Goal: Transaction & Acquisition: Purchase product/service

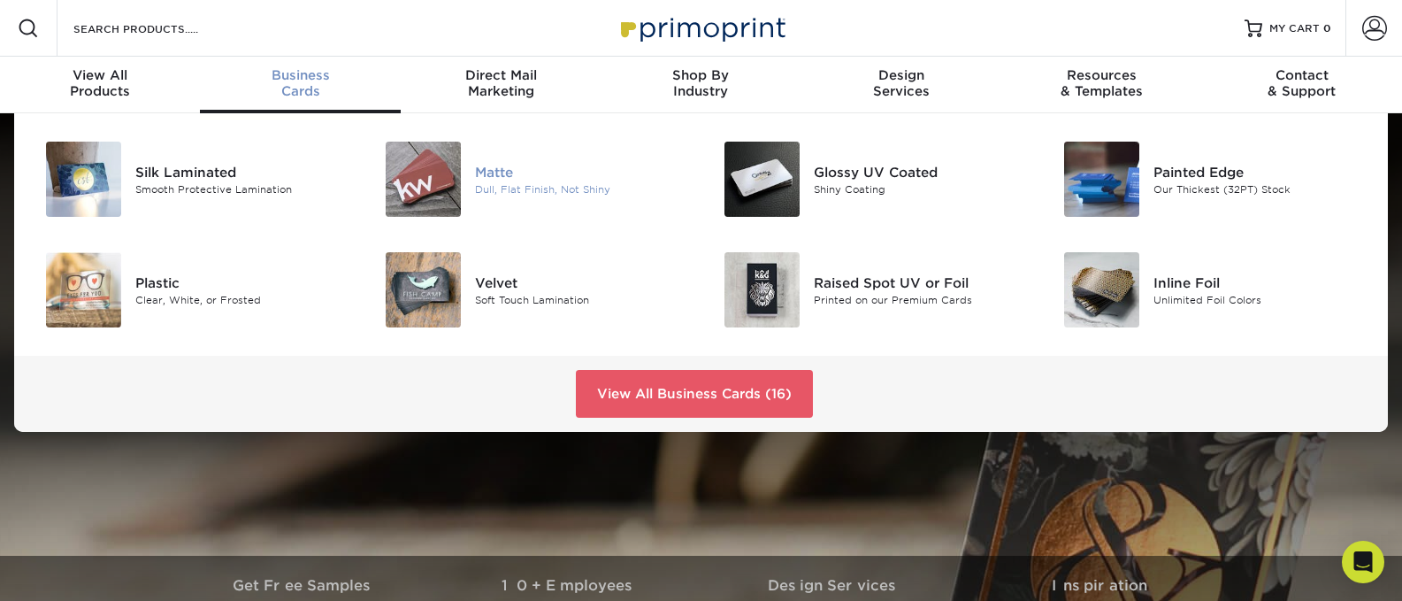
click at [524, 184] on div "Dull, Flat Finish, Not Shiny" at bounding box center [581, 188] width 213 height 15
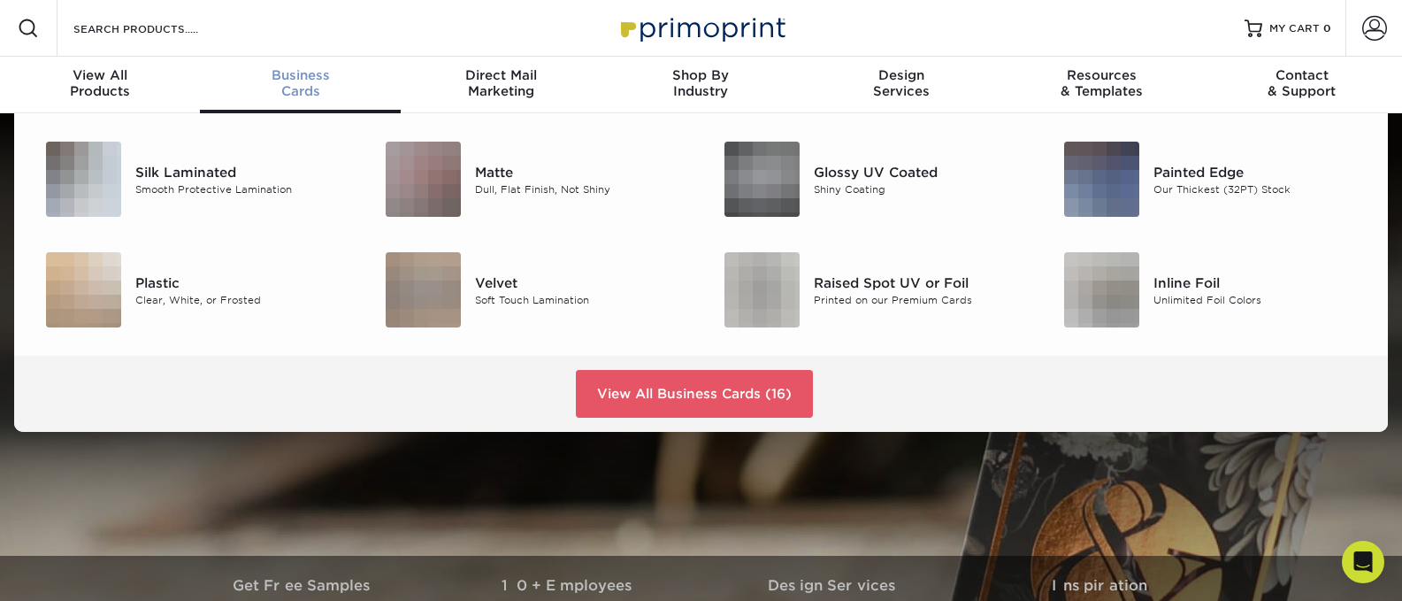
click at [301, 85] on div "Business Cards" at bounding box center [300, 83] width 200 height 32
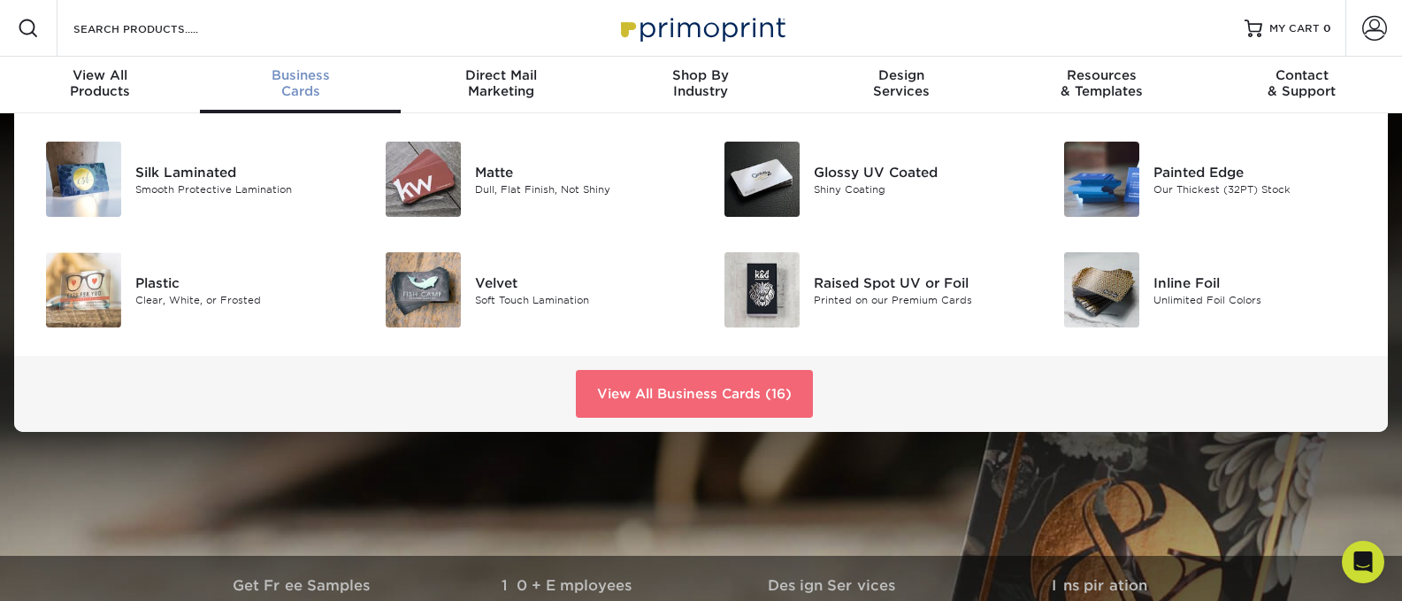
click at [727, 397] on link "View All Business Cards (16)" at bounding box center [694, 394] width 237 height 48
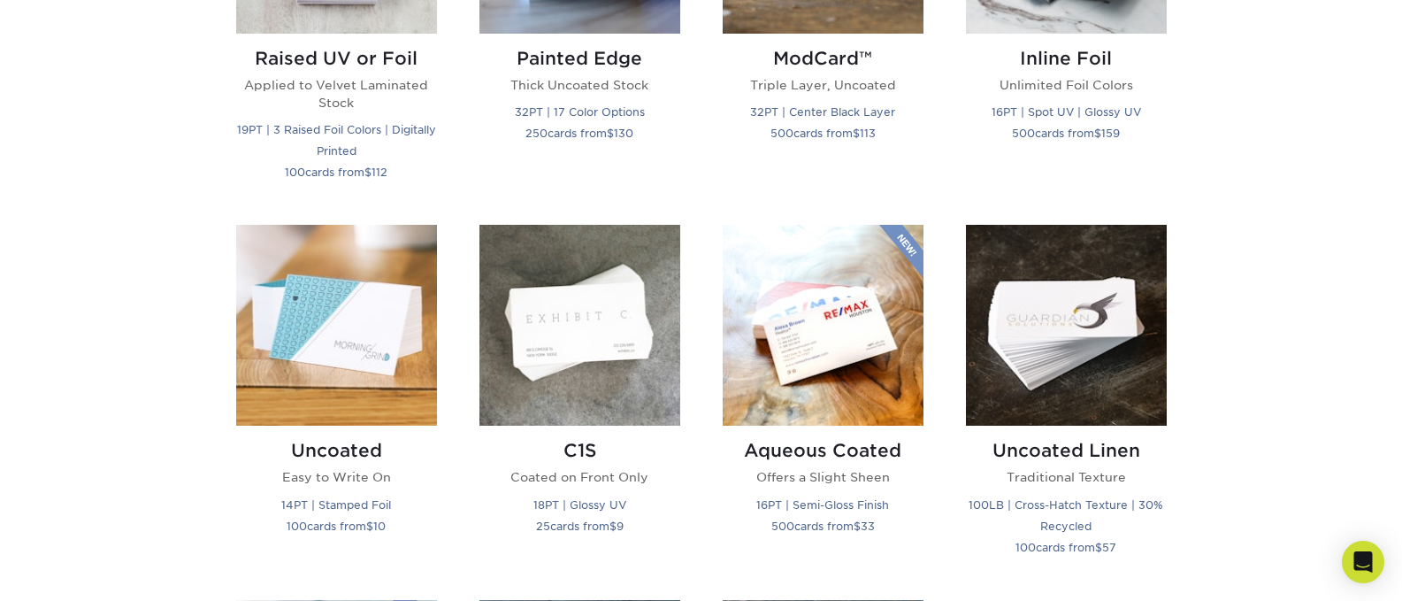
scroll to position [1503, 0]
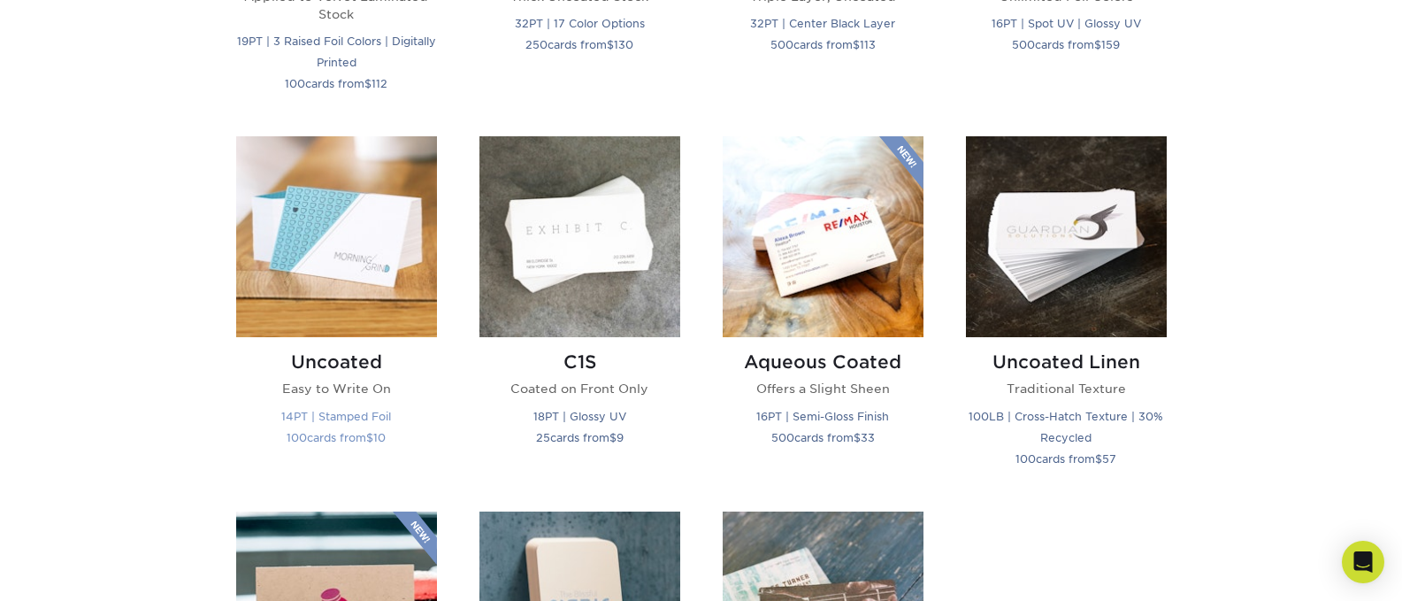
click at [366, 243] on img at bounding box center [336, 236] width 201 height 201
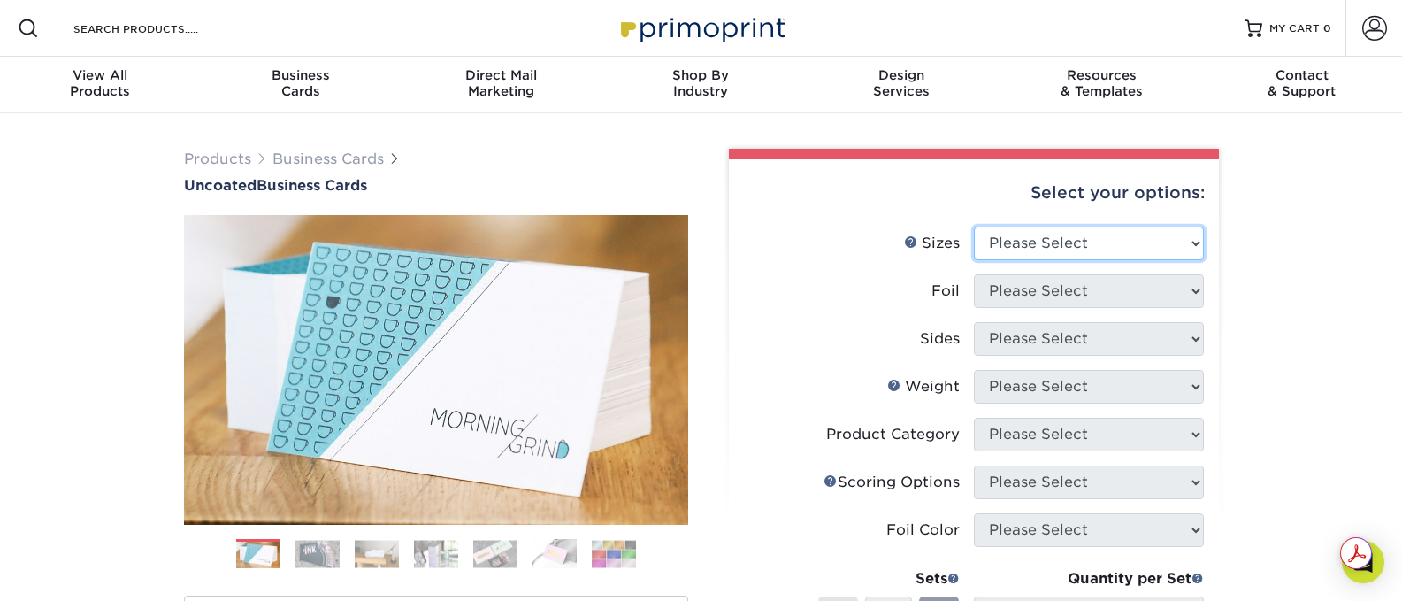
click at [1195, 240] on select "Please Select 1.5" x 3.5" - Mini 1.75" x 3.5" - Mini 2" x 3.5" - Standard 2" x …" at bounding box center [1089, 243] width 230 height 34
select select "2.00x3.50"
click at [974, 226] on select "Please Select 1.5" x 3.5" - Mini 1.75" x 3.5" - Mini 2" x 3.5" - Standard 2" x …" at bounding box center [1089, 243] width 230 height 34
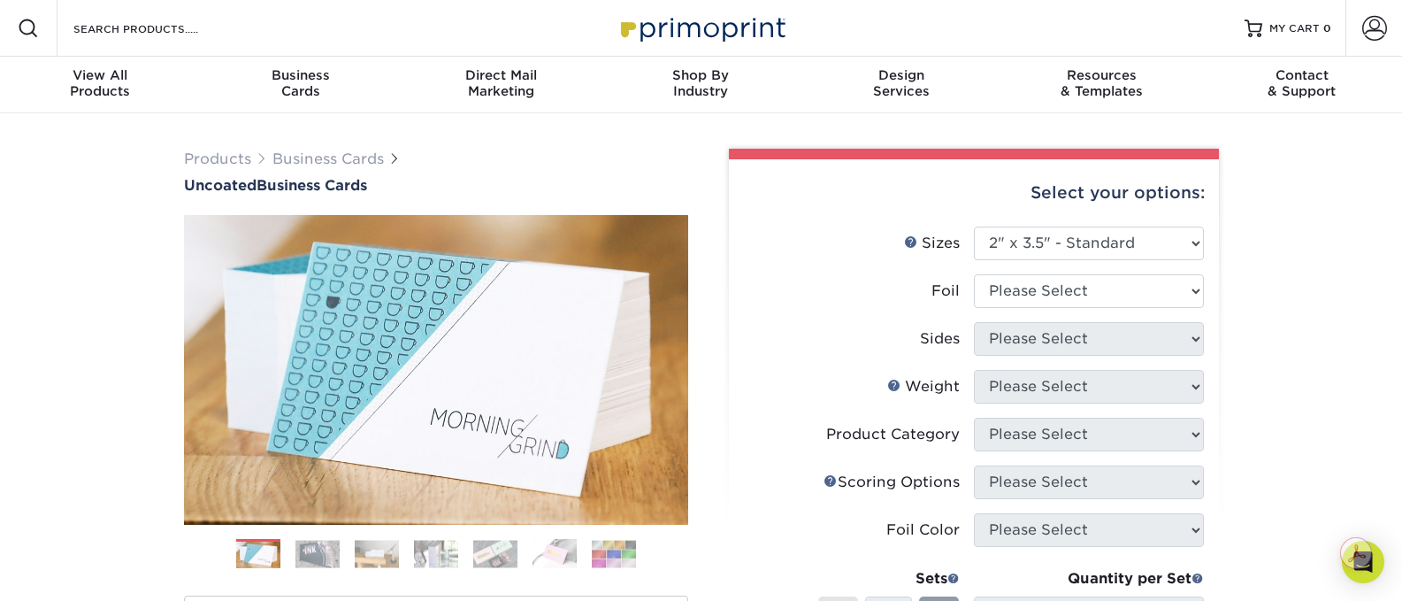
scroll to position [88, 0]
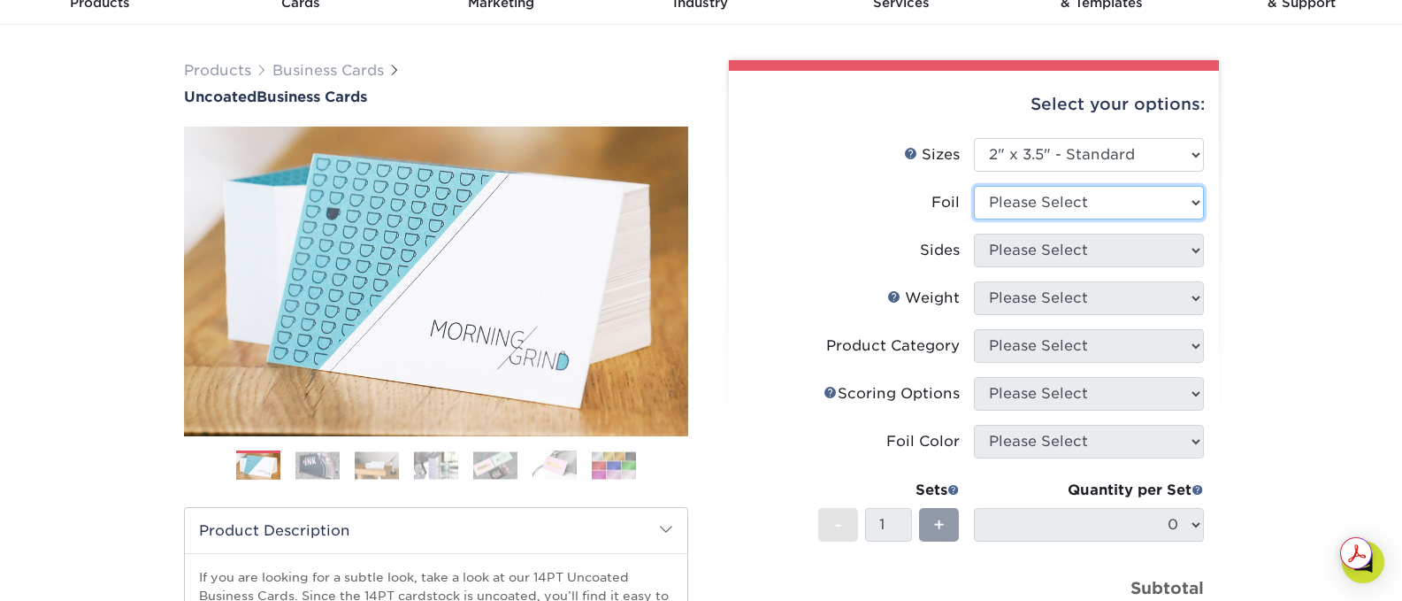
click at [1121, 197] on select "Please Select Yes No" at bounding box center [1089, 203] width 230 height 34
select select "0"
click at [974, 186] on select "Please Select Yes No" at bounding box center [1089, 203] width 230 height 34
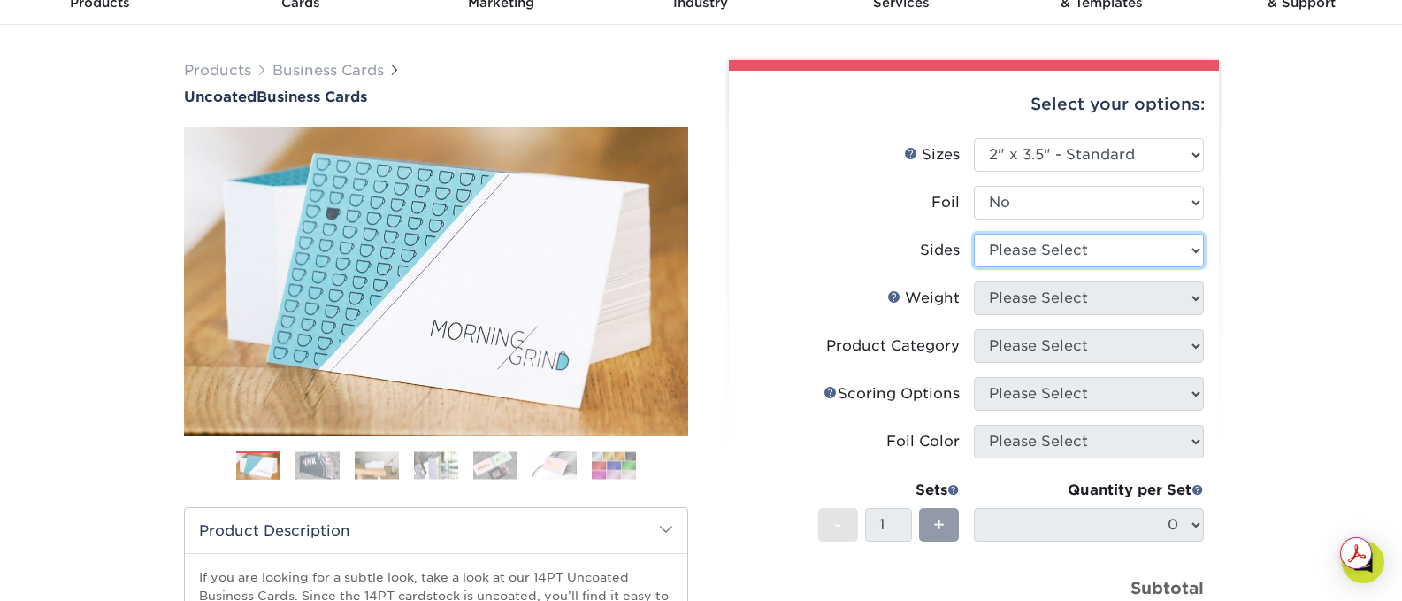
click at [1031, 254] on select "Please Select Print Both Sides Print Front Only" at bounding box center [1089, 250] width 230 height 34
select select "32d3c223-f82c-492b-b915-ba065a00862f"
click at [974, 233] on select "Please Select Print Both Sides Print Front Only" at bounding box center [1089, 250] width 230 height 34
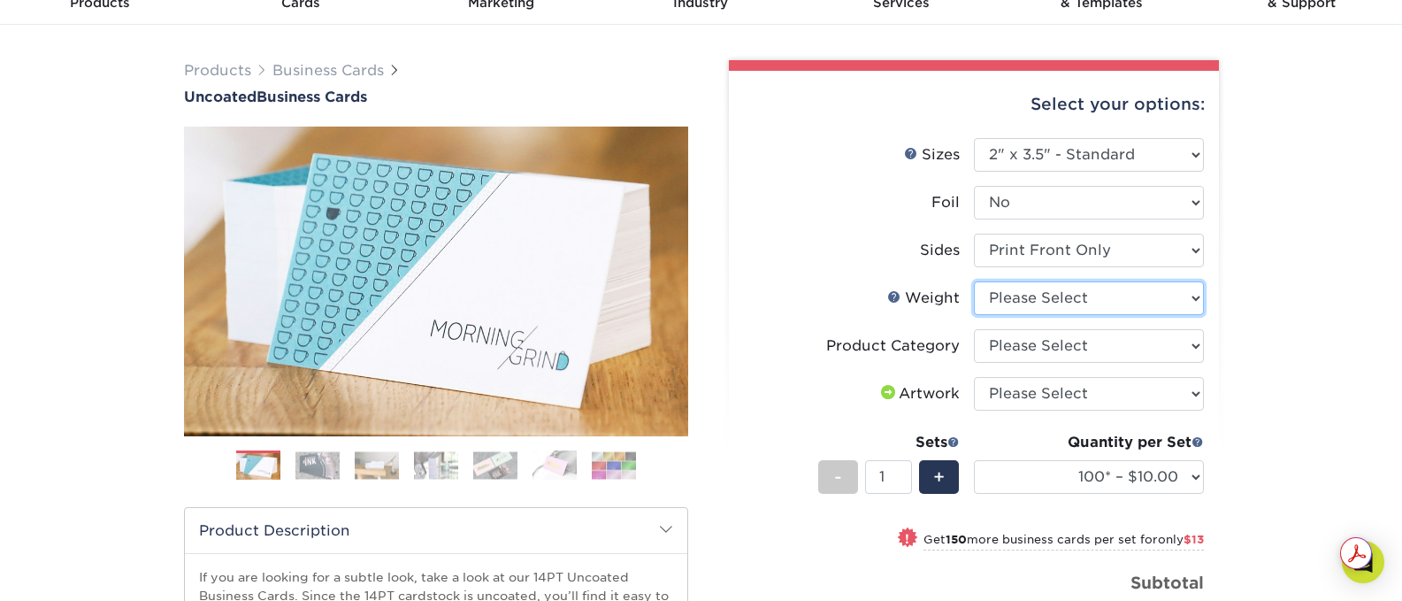
click at [1194, 296] on select "Please Select 14PT Uncoated" at bounding box center [1089, 298] width 230 height 34
select select "14PT Uncoated"
click at [974, 281] on select "Please Select 14PT Uncoated" at bounding box center [1089, 298] width 230 height 34
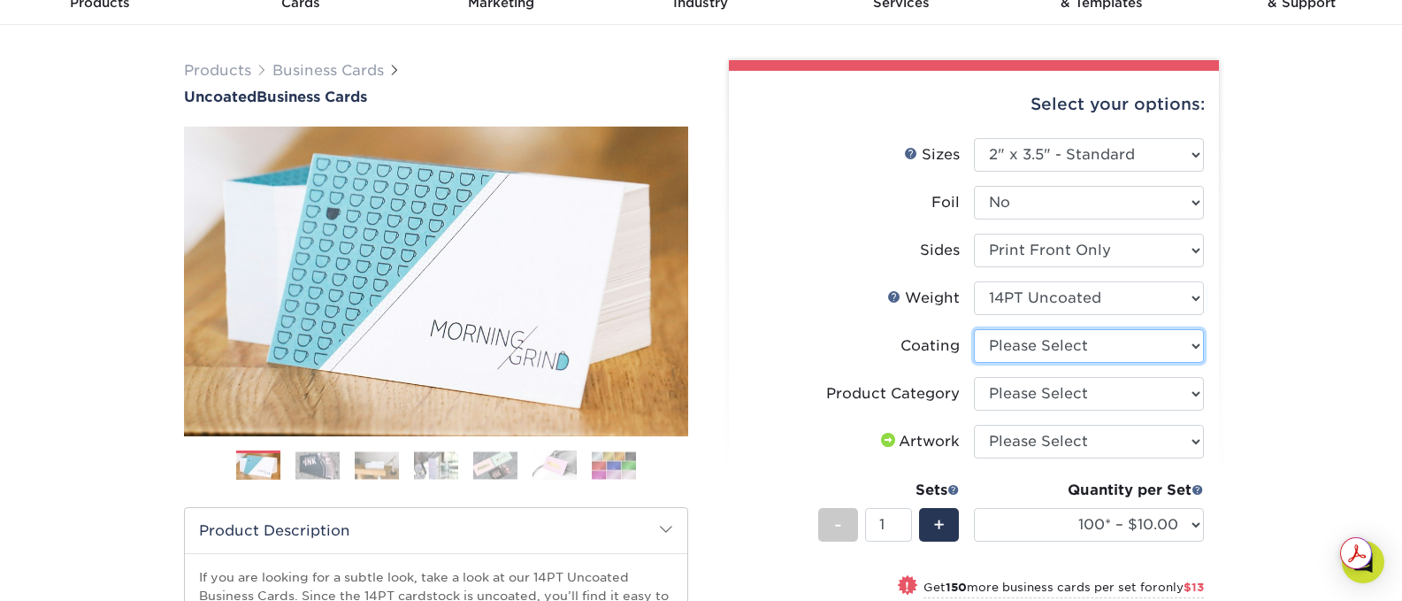
click at [1197, 345] on select at bounding box center [1089, 346] width 230 height 34
select select "3e7618de-abca-4bda-9f97-8b9129e913d8"
click at [974, 329] on select at bounding box center [1089, 346] width 230 height 34
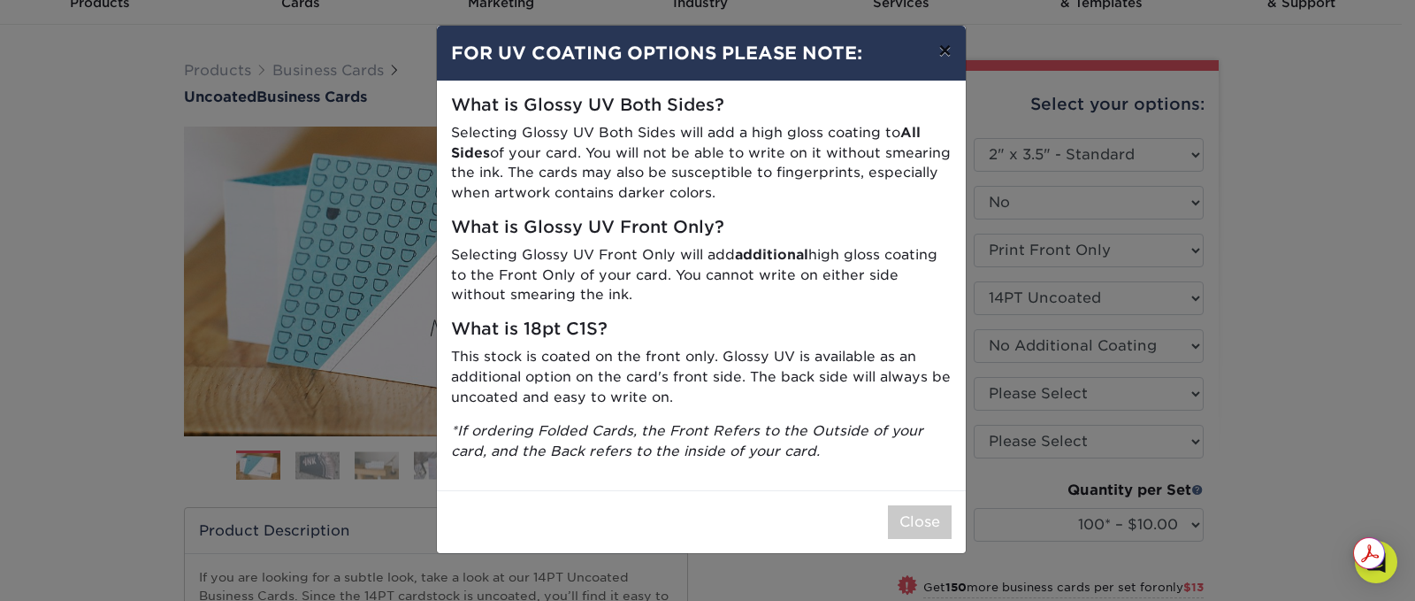
click at [941, 50] on button "×" at bounding box center [944, 51] width 41 height 50
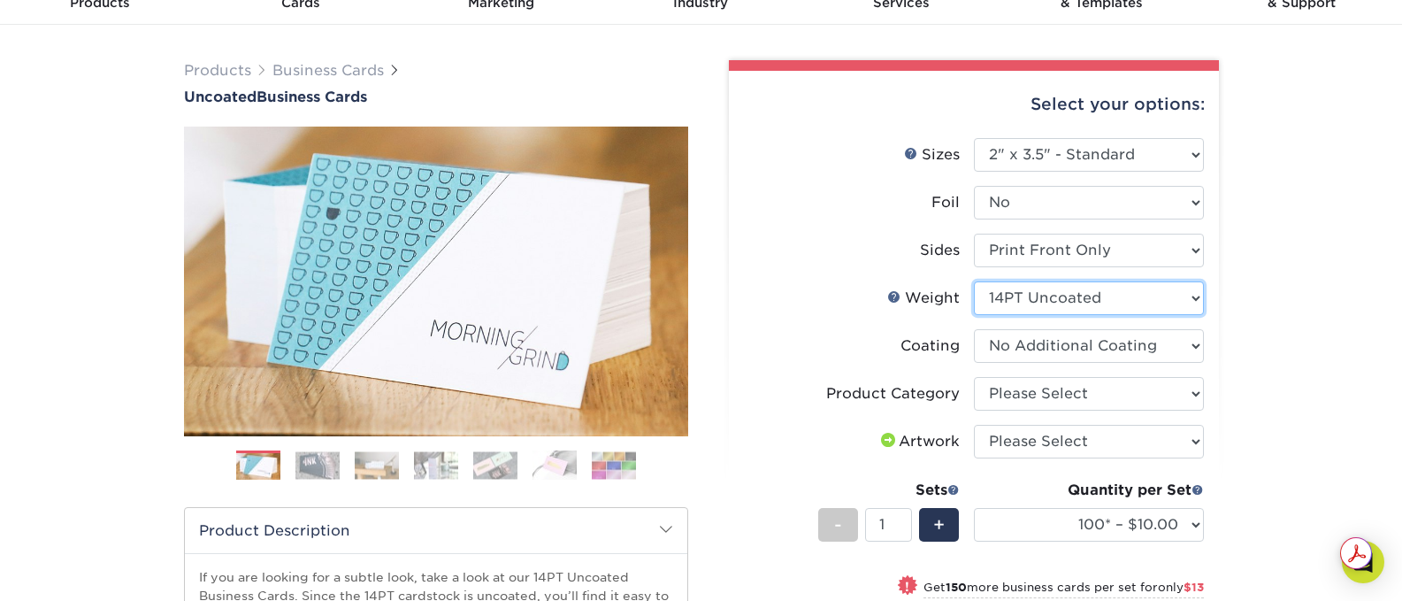
click at [1197, 295] on select "Please Select 14PT Uncoated" at bounding box center [1089, 298] width 230 height 34
click at [1253, 313] on div "Products Business Cards Uncoated Business Cards Previous Next 100" at bounding box center [701, 504] width 1402 height 958
click at [1191, 300] on select "Please Select 14PT Uncoated" at bounding box center [1089, 298] width 230 height 34
click at [1280, 302] on div "Products Business Cards Uncoated Business Cards Previous Next 100" at bounding box center [701, 504] width 1402 height 958
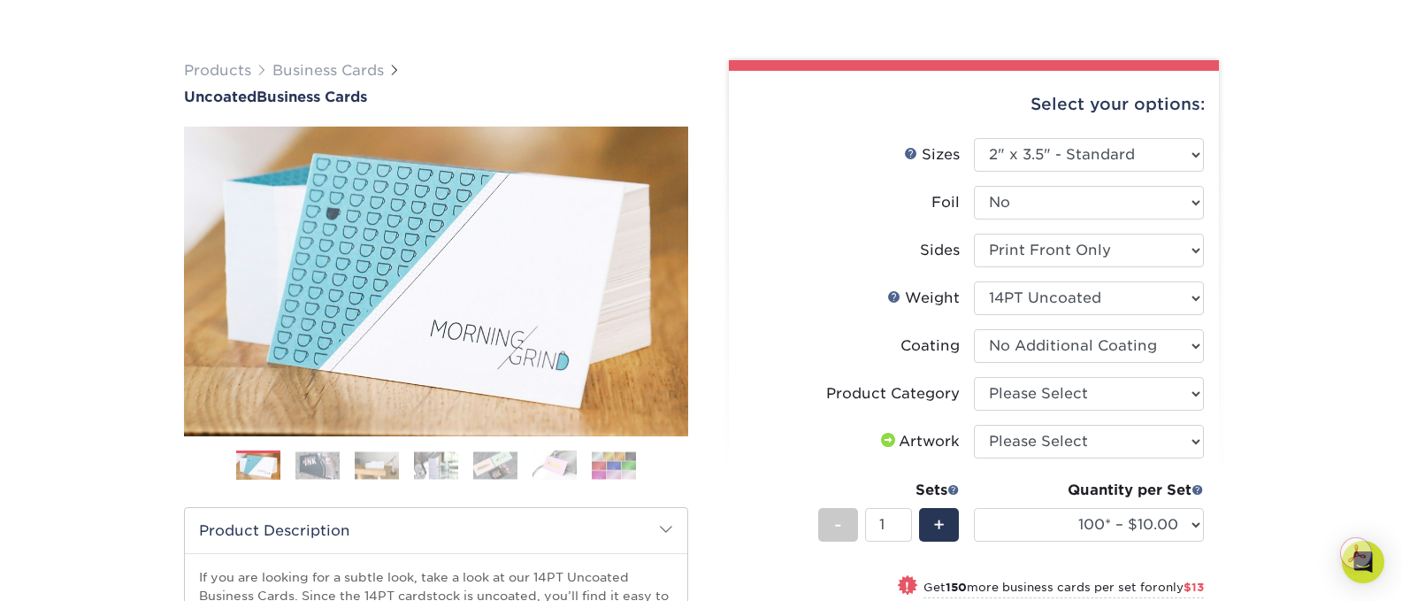
scroll to position [177, 0]
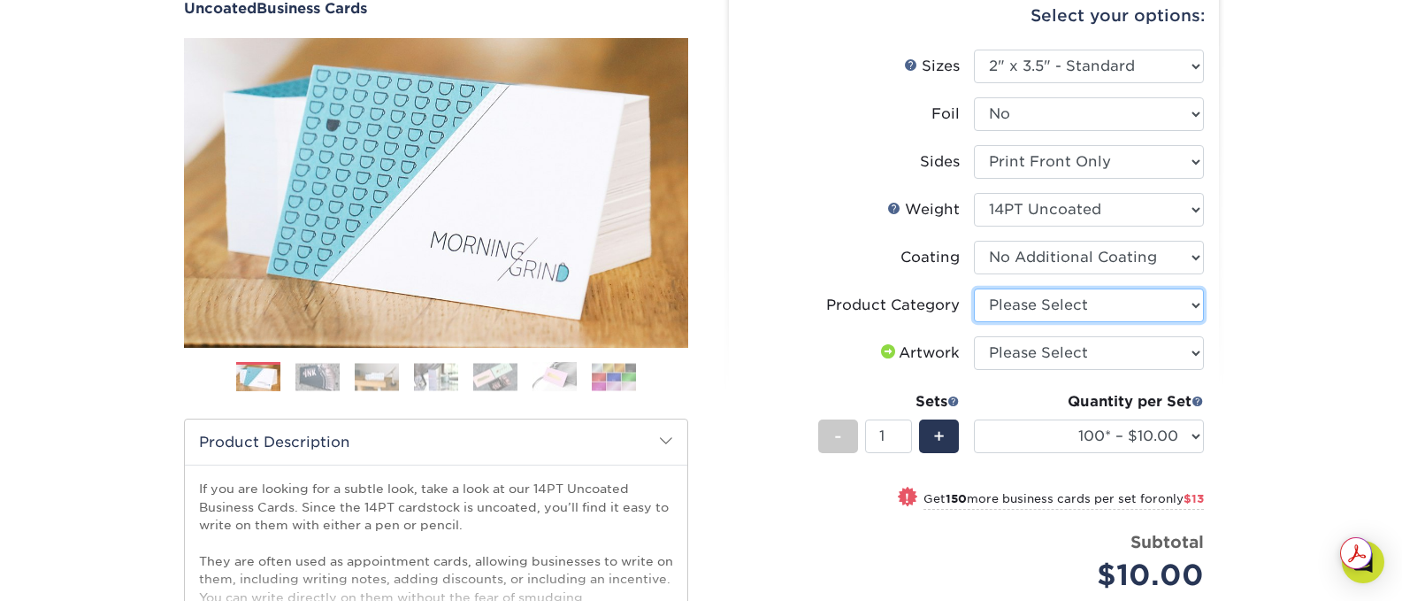
click at [1187, 302] on select "Please Select Business Cards" at bounding box center [1089, 305] width 230 height 34
select select "3b5148f1-0588-4f88-a218-97bcfdce65c1"
click at [974, 288] on select "Please Select Business Cards" at bounding box center [1089, 305] width 230 height 34
click at [1194, 351] on select "Please Select I will upload files I need a design - $100" at bounding box center [1089, 353] width 230 height 34
select select "upload"
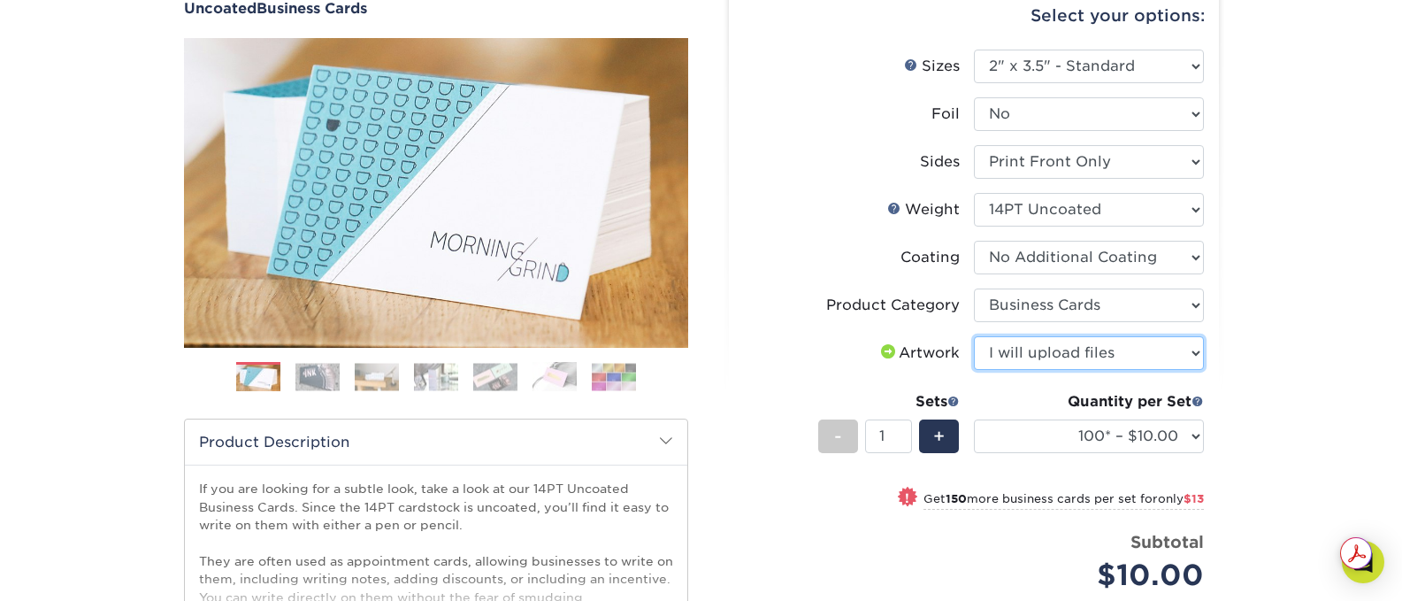
click at [974, 336] on select "Please Select I will upload files I need a design - $100" at bounding box center [1089, 353] width 230 height 34
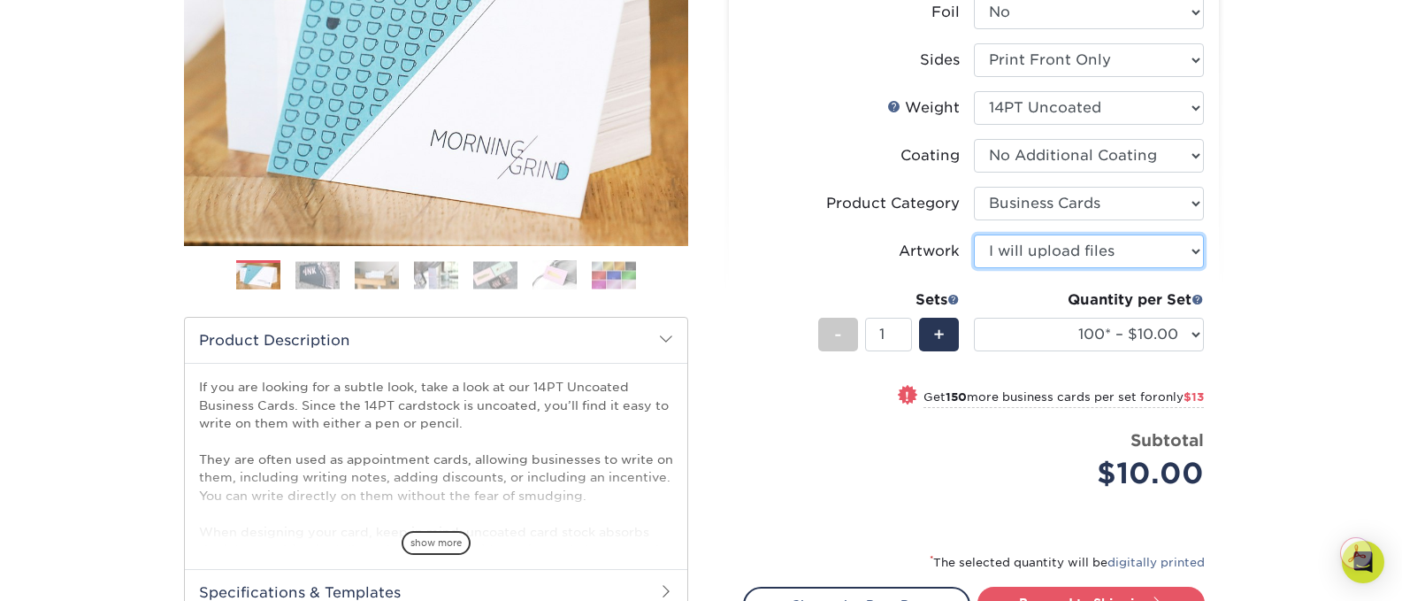
scroll to position [354, 0]
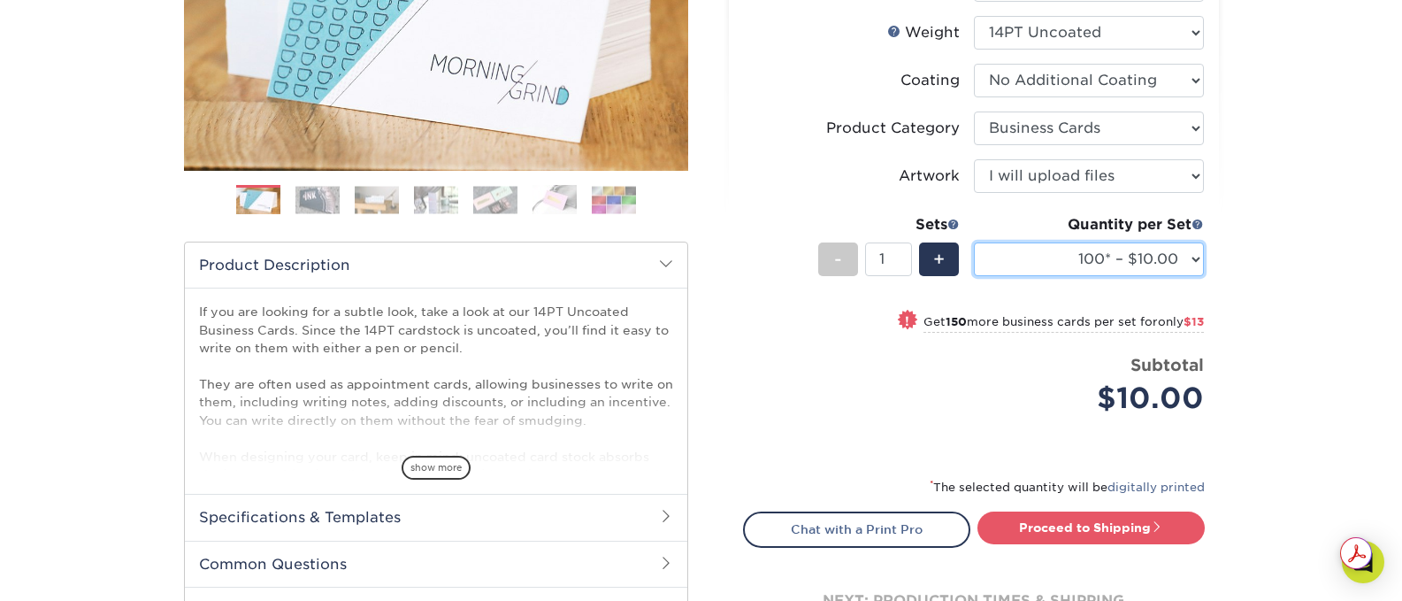
click at [1194, 258] on select "100* – $10.00 250* – $23.00 500 – $46.00 1000 – $57.00 2500 – $122.00 5000 – $1…" at bounding box center [1089, 259] width 230 height 34
select select "250* – $23.00"
click at [974, 242] on select "100* – $10.00 250* – $23.00 500 – $46.00 1000 – $57.00 2500 – $122.00 5000 – $1…" at bounding box center [1089, 259] width 230 height 34
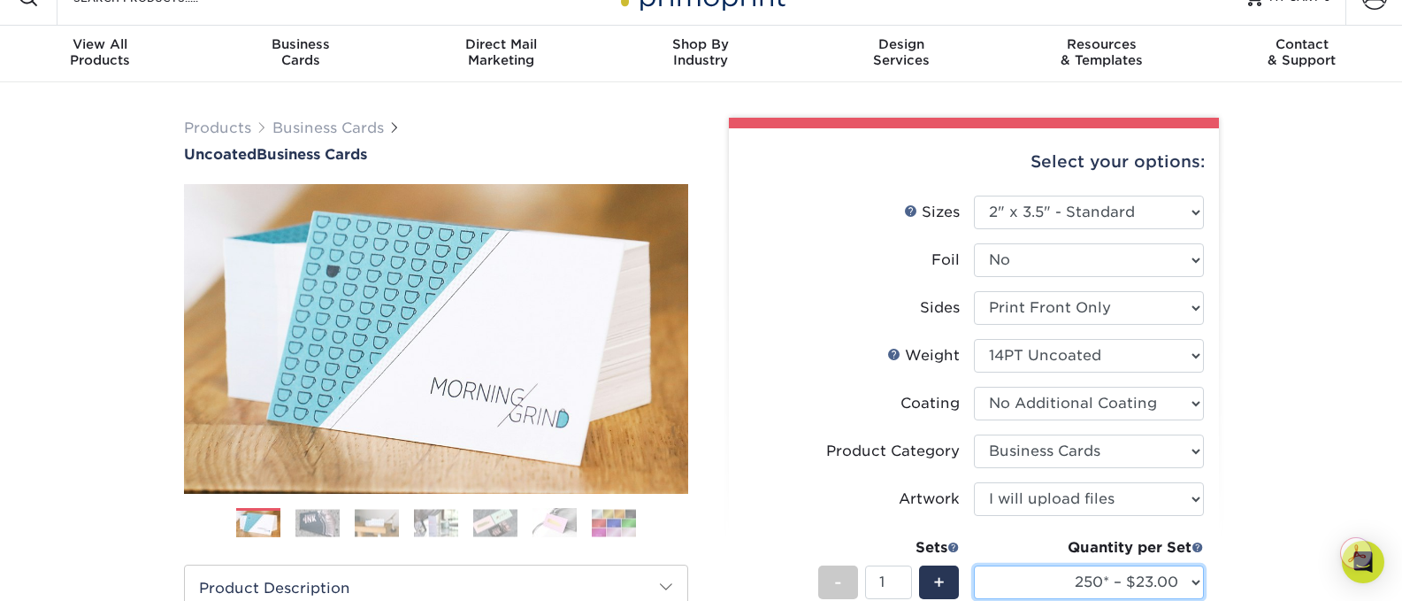
scroll to position [0, 0]
